Goal: Transaction & Acquisition: Purchase product/service

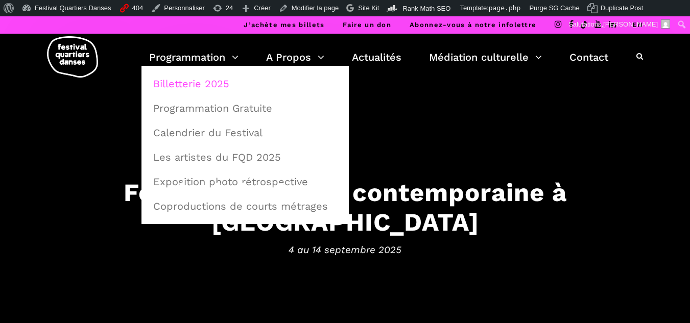
click at [199, 82] on link "Billetterie 2025" at bounding box center [245, 83] width 196 height 23
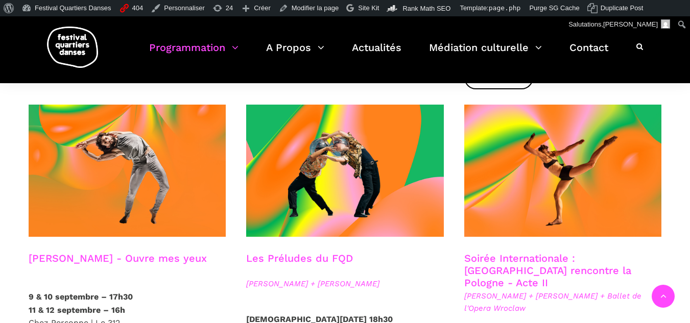
scroll to position [848, 0]
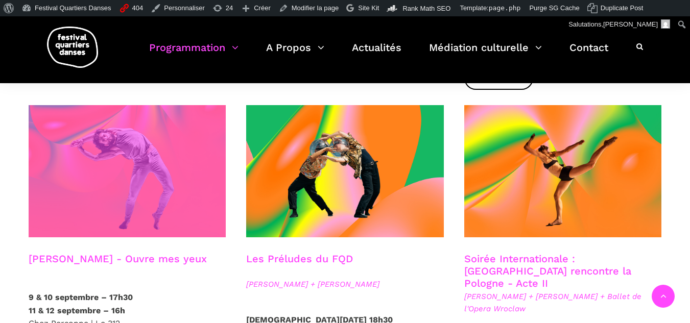
click at [136, 150] on span at bounding box center [128, 171] width 198 height 132
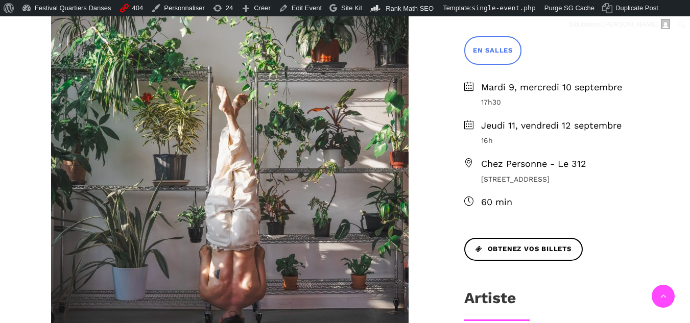
scroll to position [549, 0]
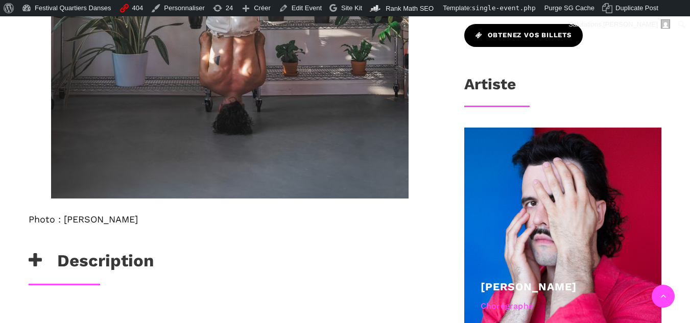
click at [513, 36] on span "Obtenez vos billets" at bounding box center [524, 35] width 96 height 11
